Goal: Transaction & Acquisition: Purchase product/service

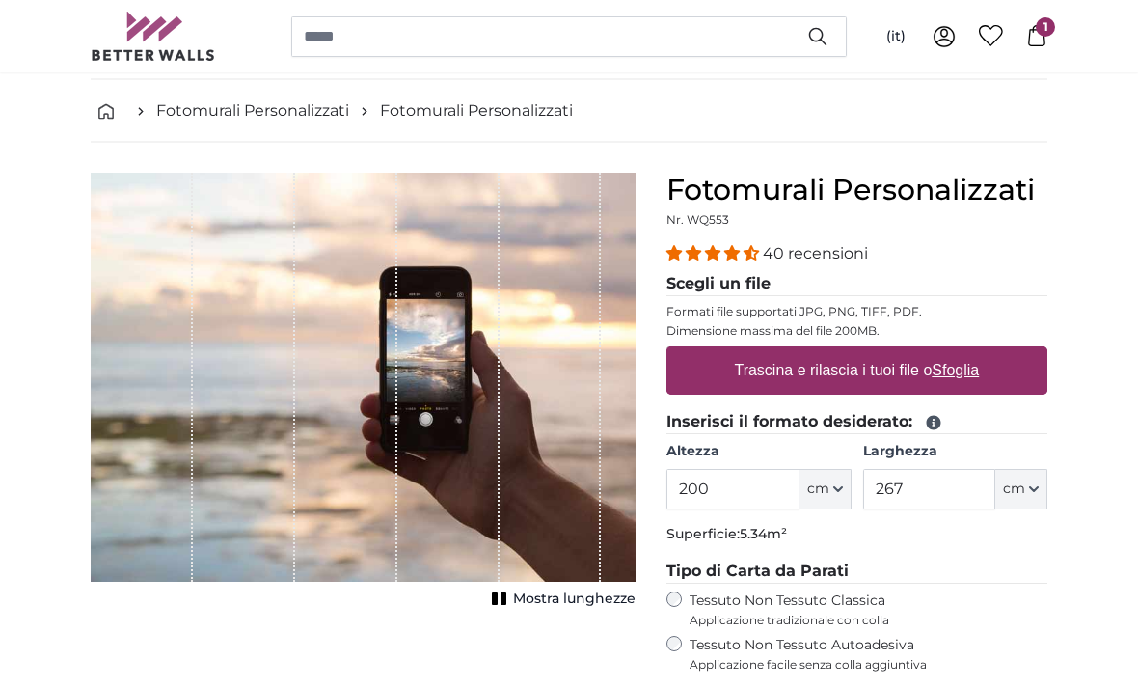
click at [973, 353] on label "Trascina e rilascia i tuoi file o Sfoglia" at bounding box center [857, 371] width 260 height 39
click at [973, 353] on input "Trascina e rilascia i tuoi file o Sfoglia" at bounding box center [856, 350] width 381 height 6
click at [950, 366] on u "Sfoglia" at bounding box center [956, 370] width 47 height 16
click at [950, 352] on input "Trascina e rilascia i tuoi file o Sfoglia" at bounding box center [856, 349] width 381 height 6
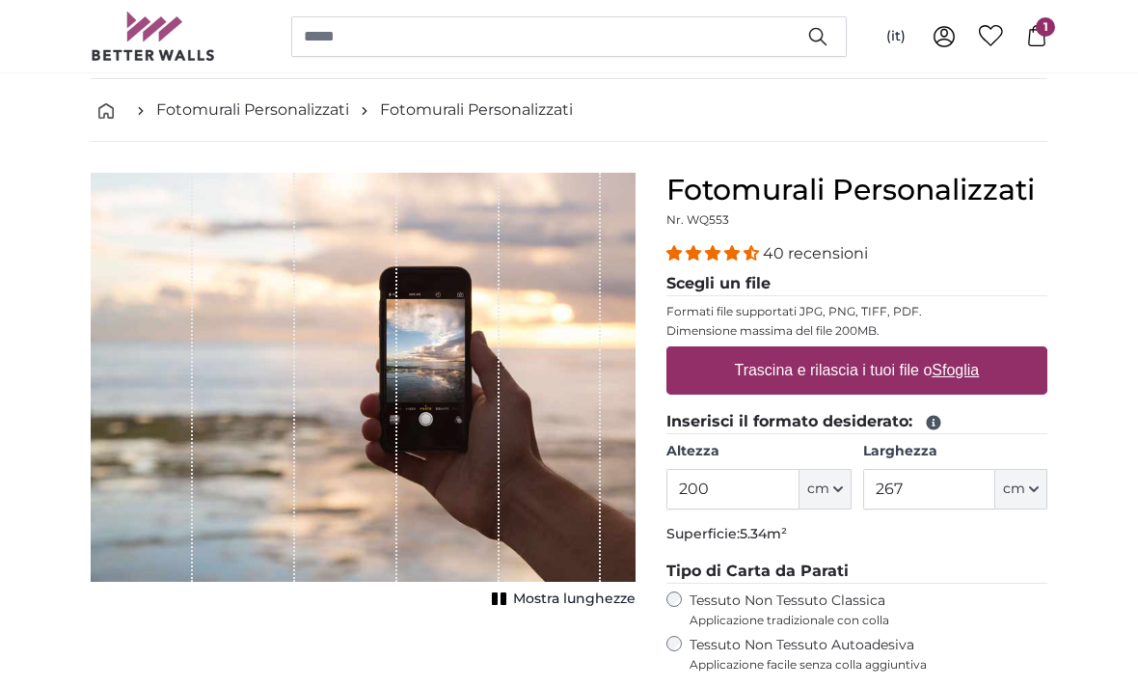
type input "**********"
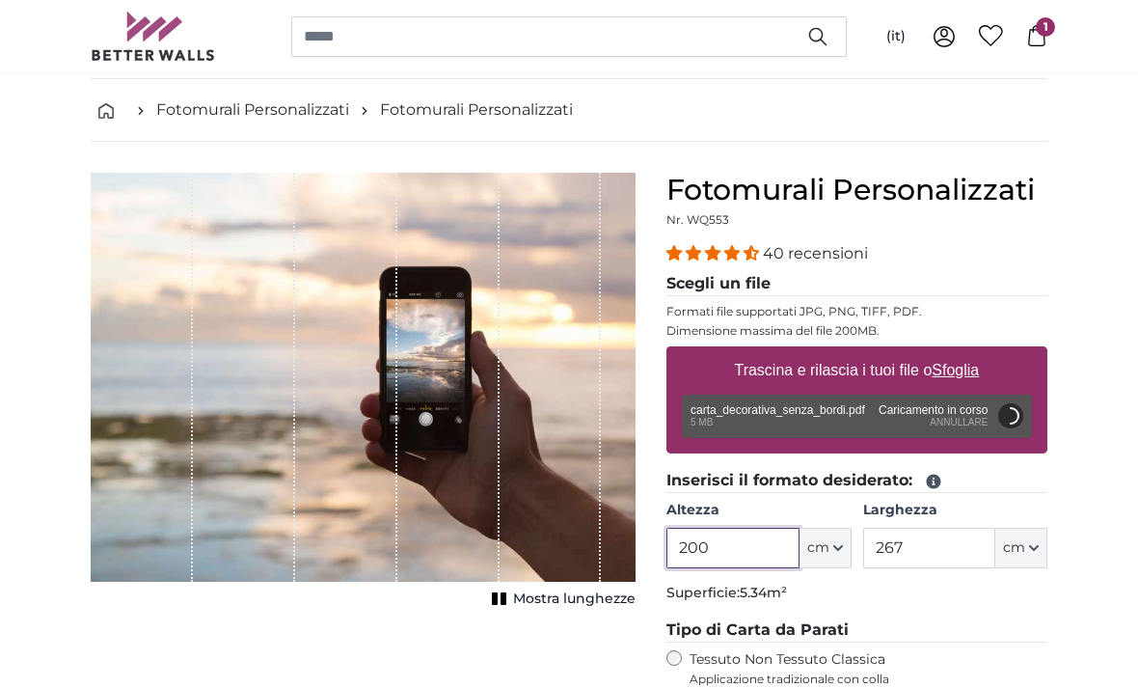
click at [757, 528] on input "200" at bounding box center [732, 548] width 132 height 41
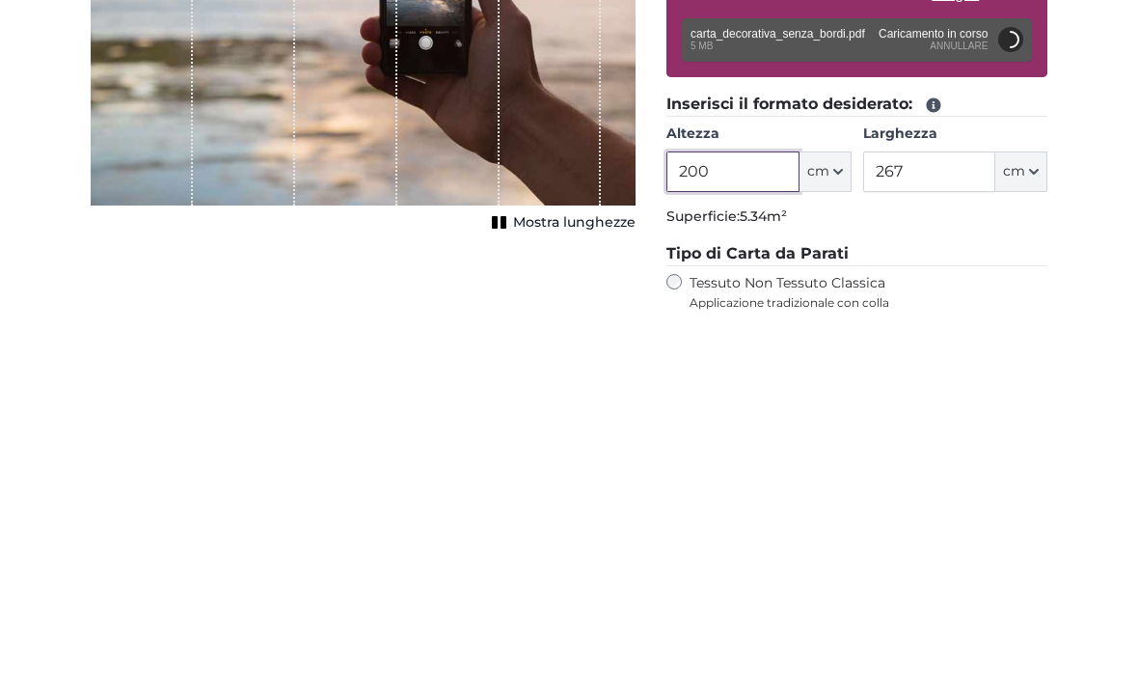
click at [754, 528] on input "200" at bounding box center [732, 548] width 132 height 41
type input "277"
click at [952, 528] on input "267" at bounding box center [929, 548] width 132 height 41
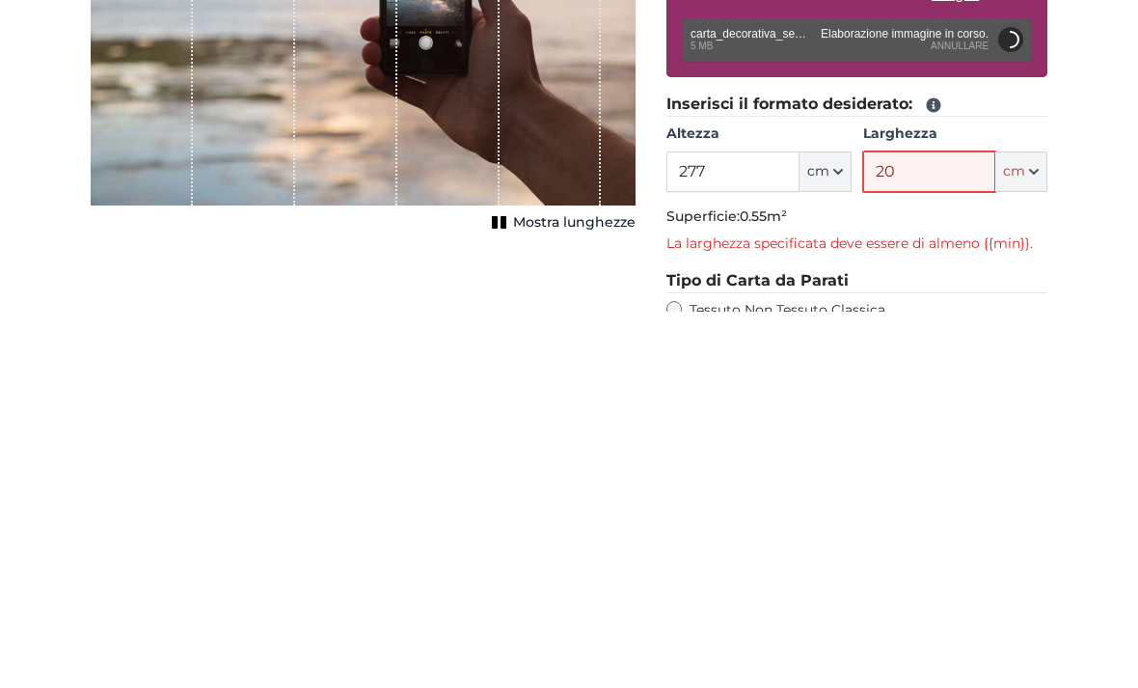
type input "203"
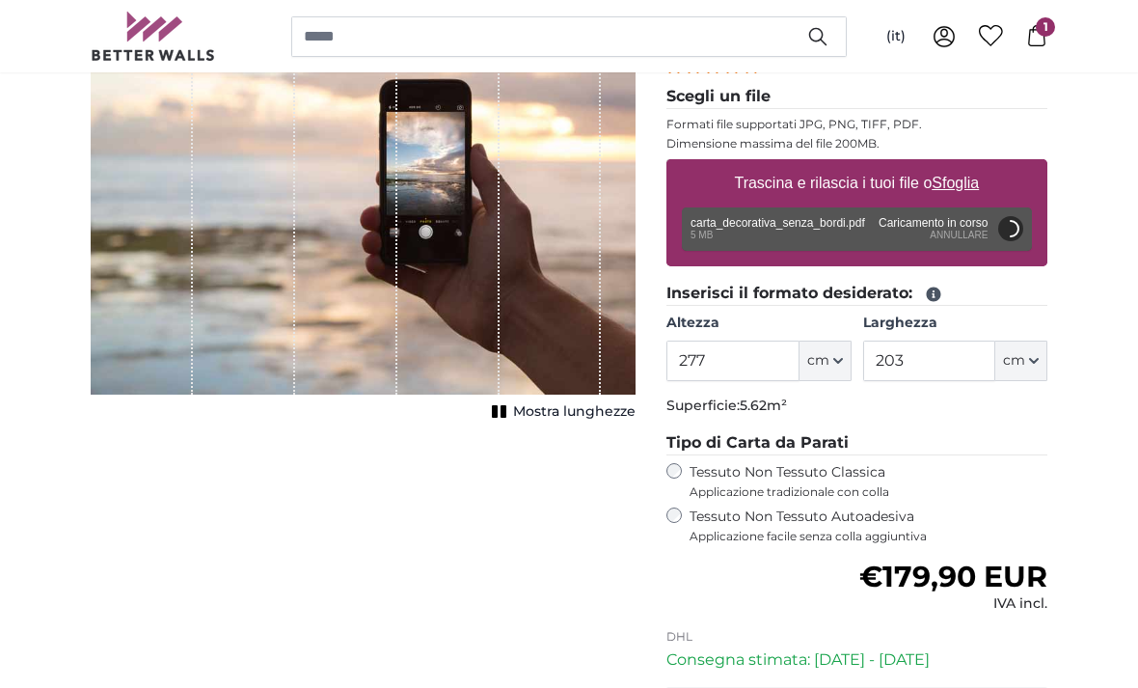
scroll to position [264, 0]
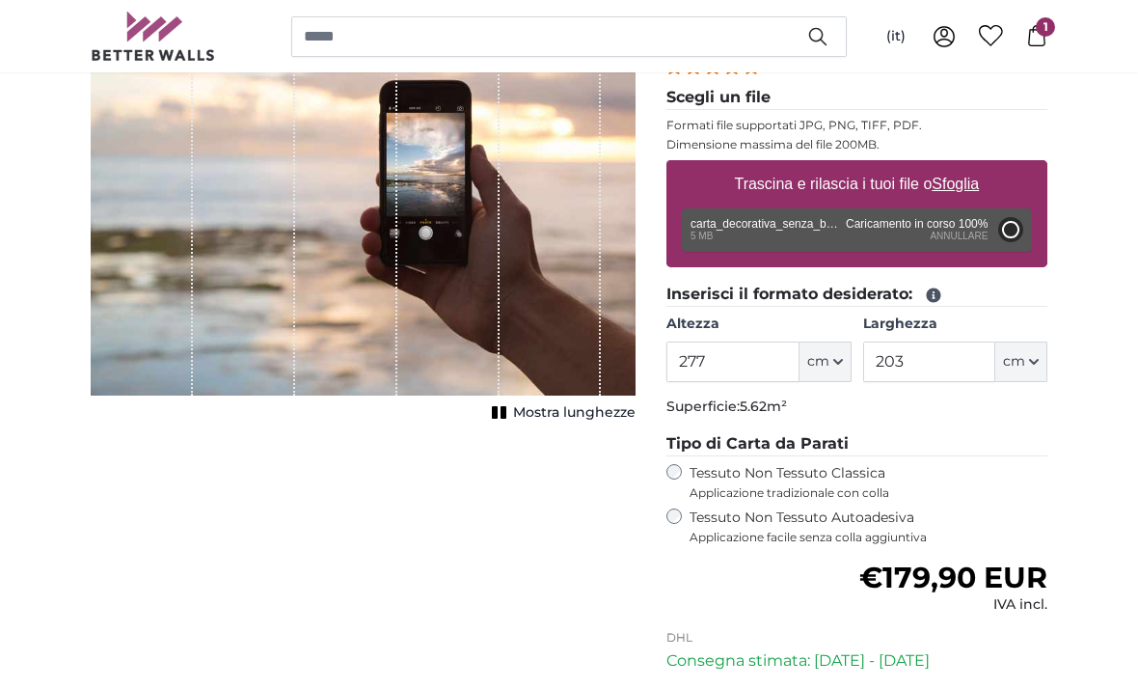
type input "200"
type input "146"
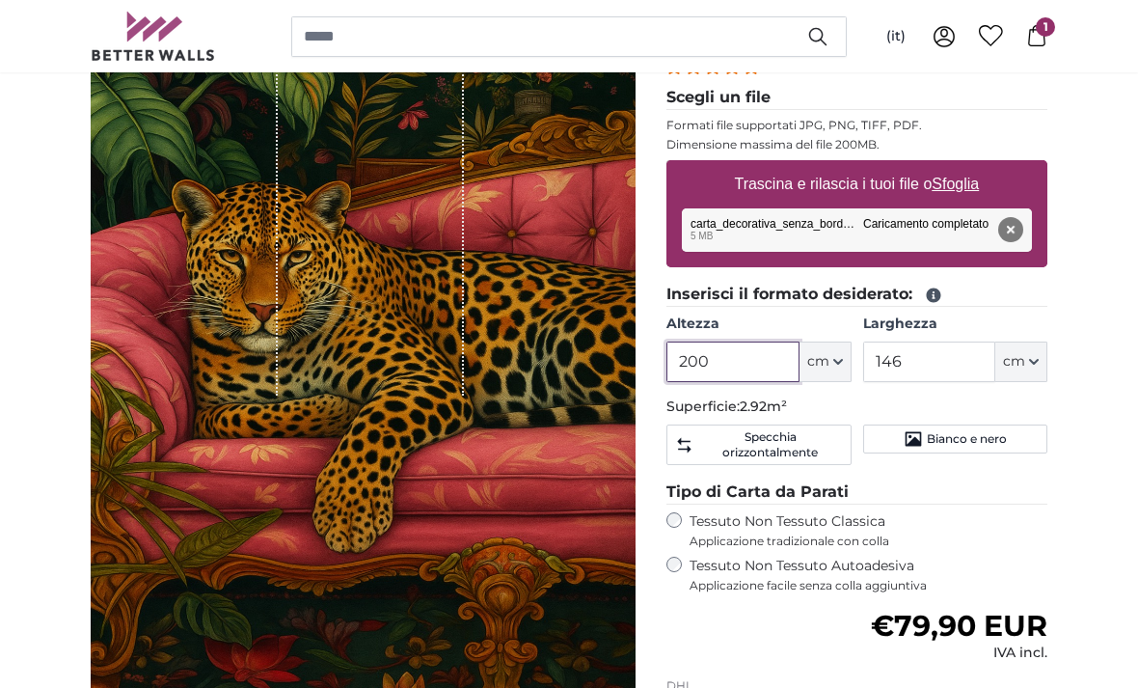
click at [745, 354] on input "200" at bounding box center [732, 361] width 132 height 41
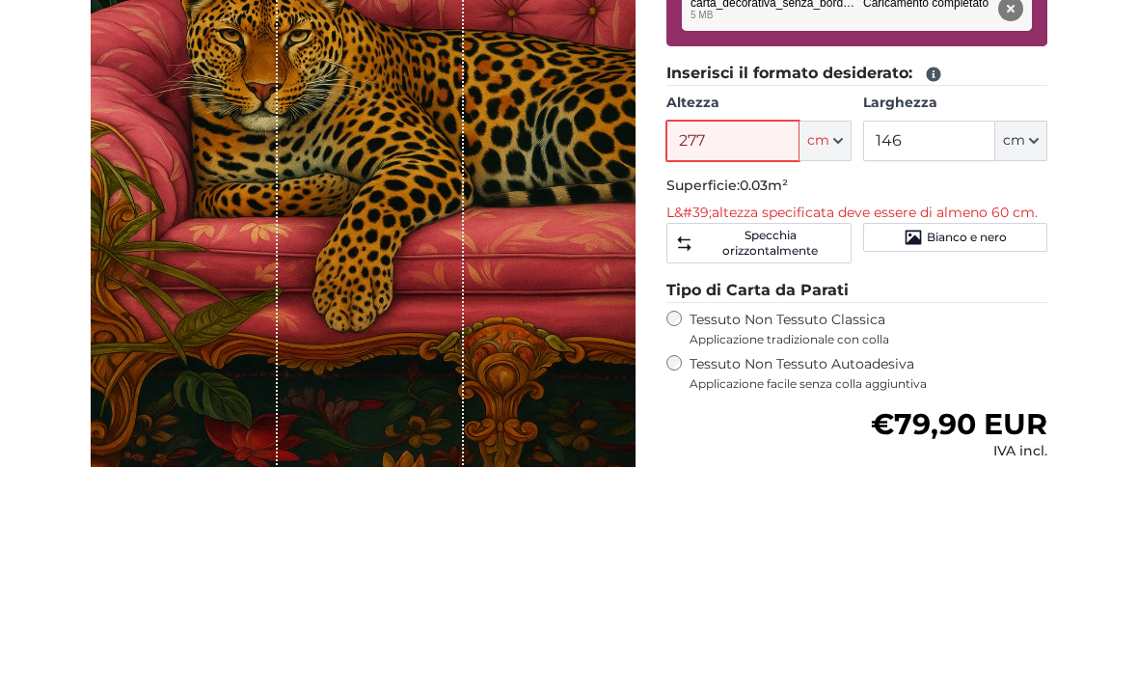
type input "277"
click at [962, 341] on input "146" at bounding box center [929, 361] width 132 height 41
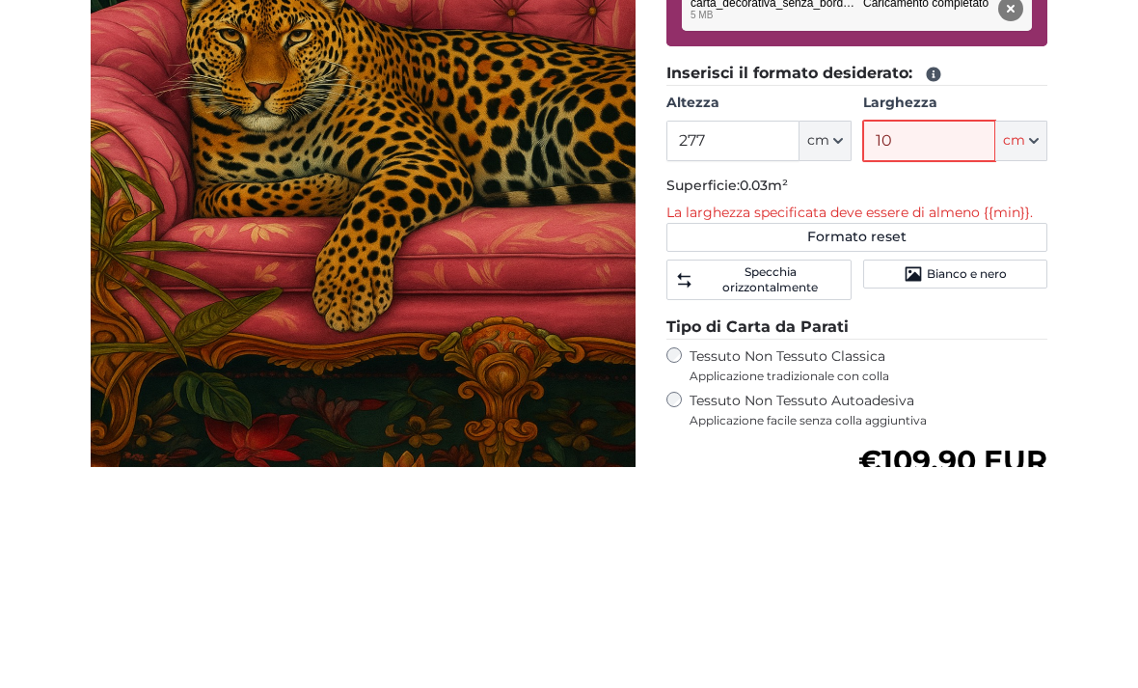
type input "103"
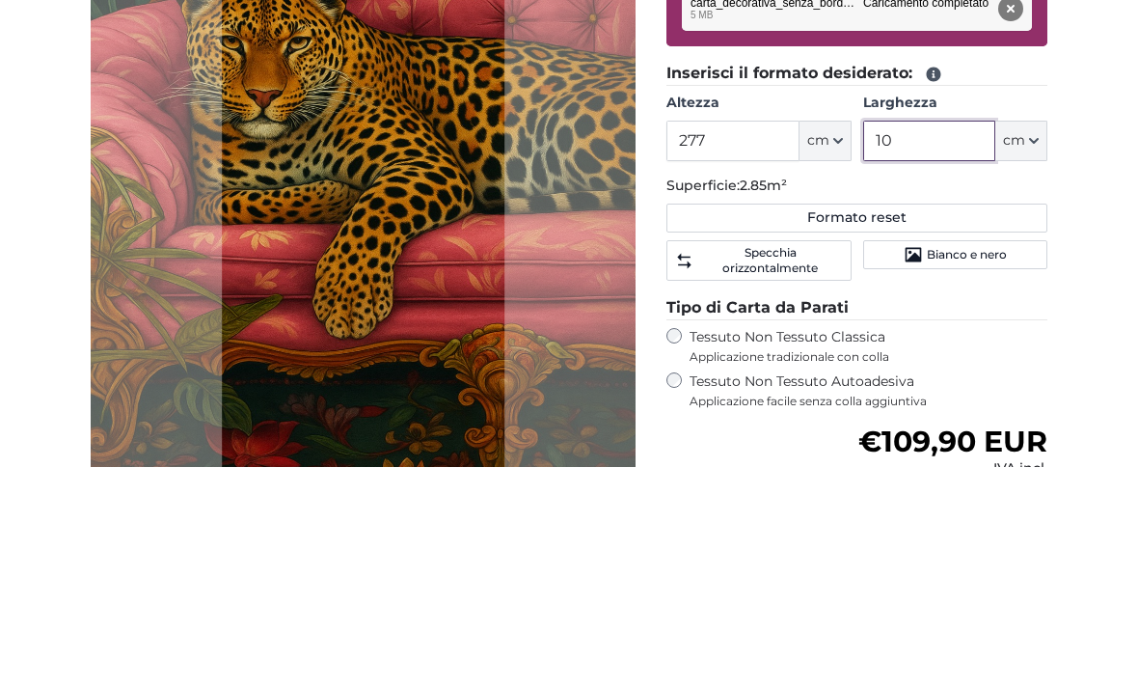
type input "1"
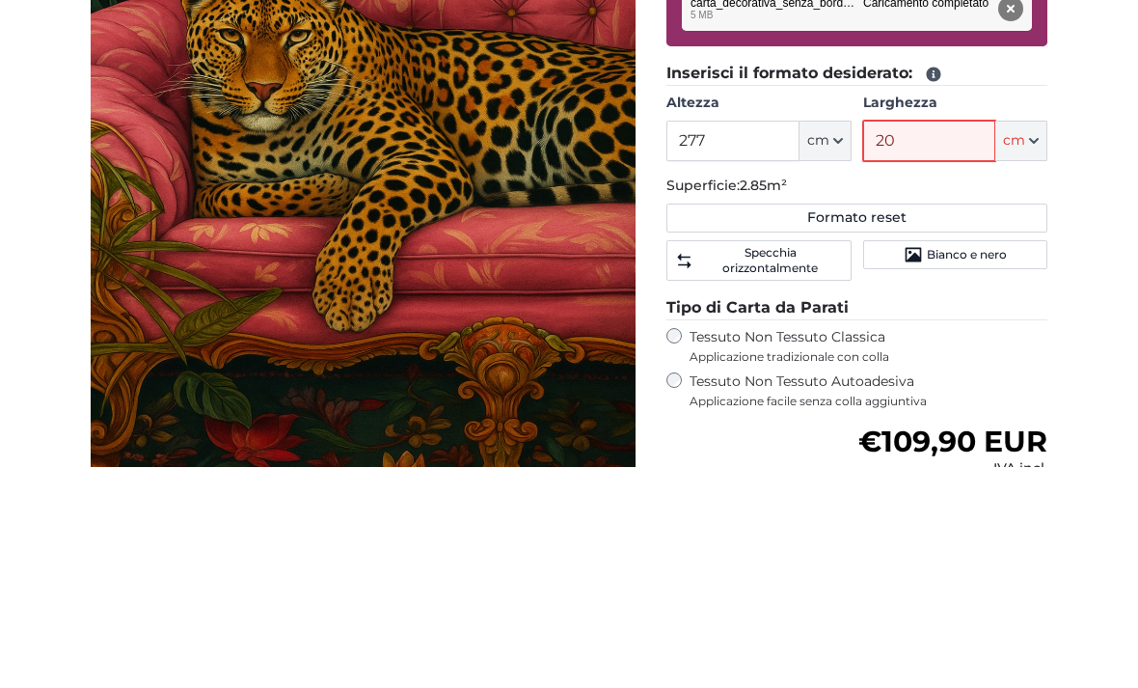
type input "203"
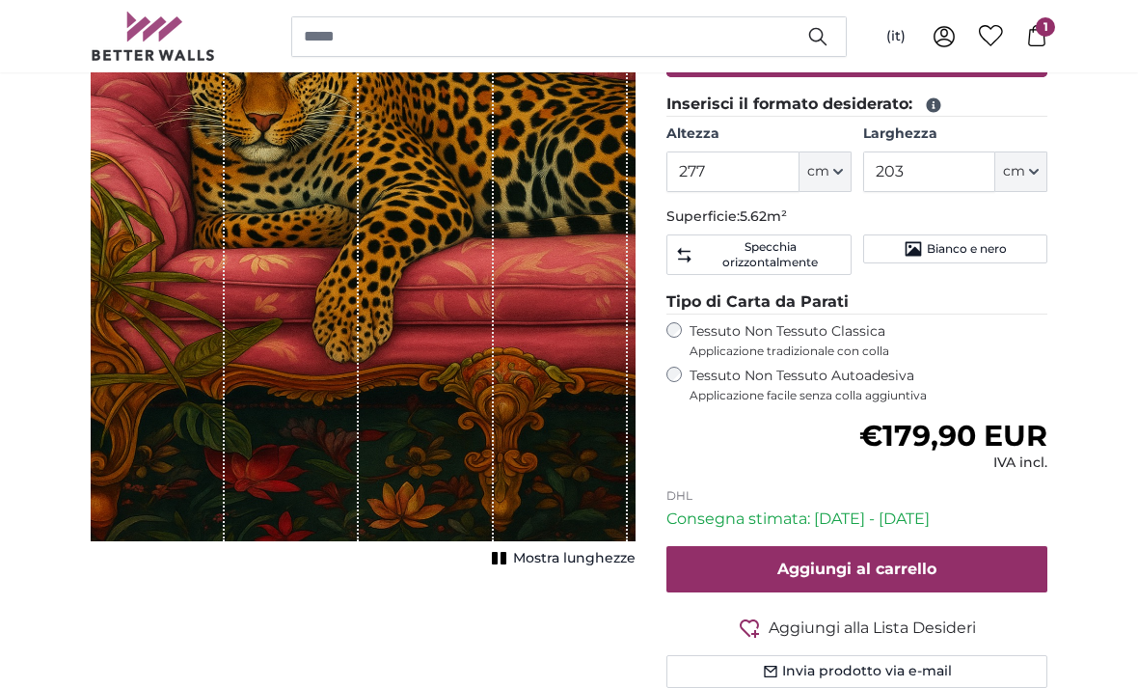
scroll to position [454, 0]
